Goal: Task Accomplishment & Management: Manage account settings

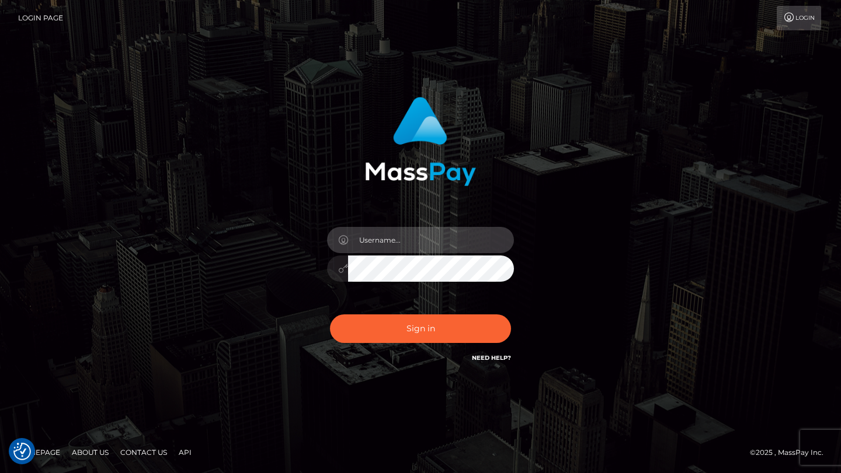
click at [412, 232] on input "text" at bounding box center [431, 240] width 166 height 26
type input "tyler.gig"
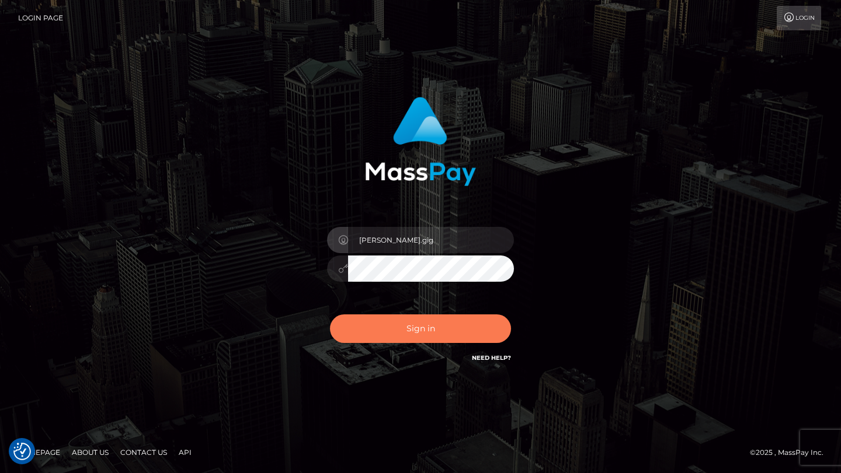
click at [442, 323] on button "Sign in" at bounding box center [420, 329] width 181 height 29
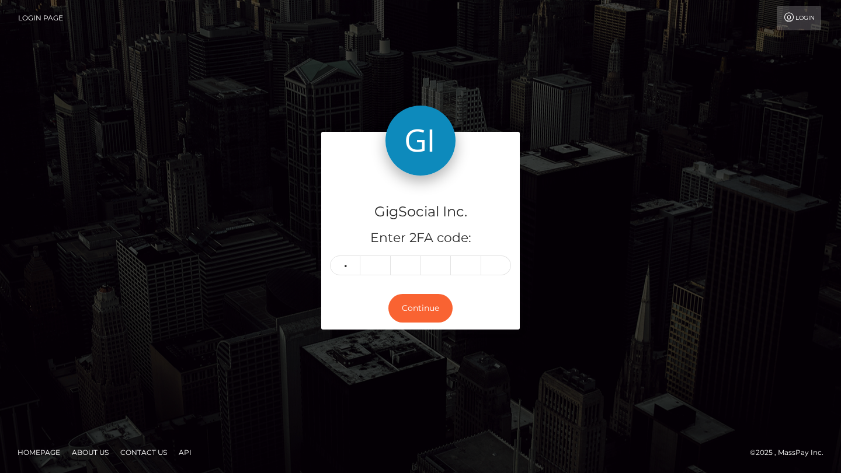
type input "5"
type input "9"
type input "7"
type input "1"
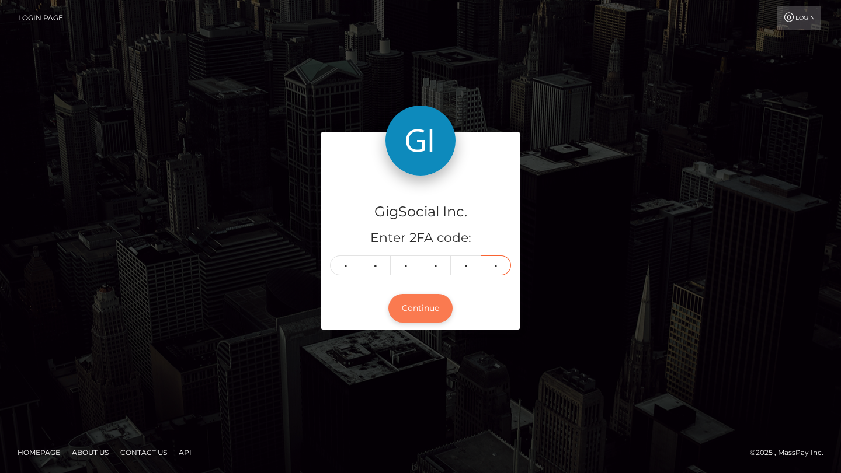
type input "1"
click at [419, 309] on button "Continue" at bounding box center [420, 308] width 64 height 29
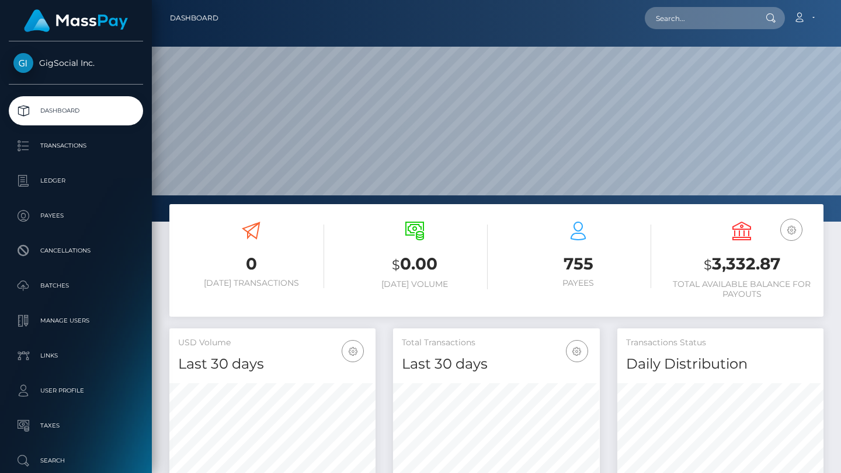
scroll to position [207, 206]
